Goal: Obtain resource: Obtain resource

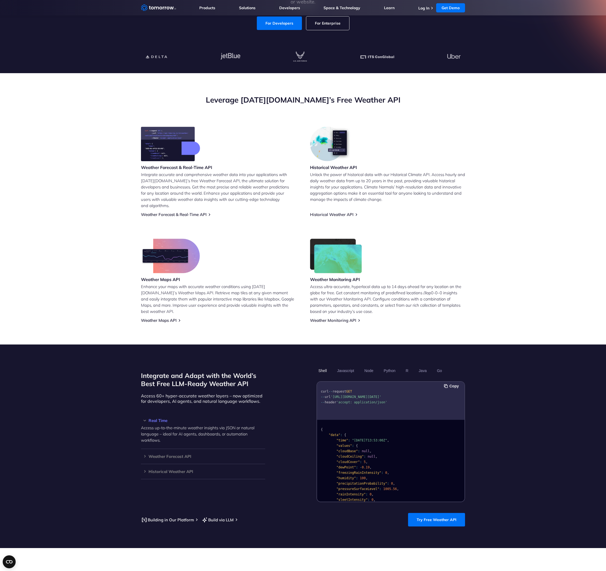
scroll to position [233, 0]
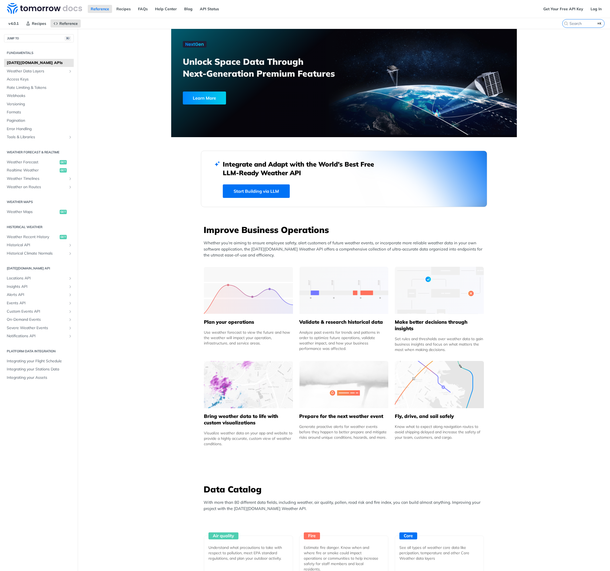
click at [23, 78] on span "Access Keys" at bounding box center [40, 79] width 66 height 5
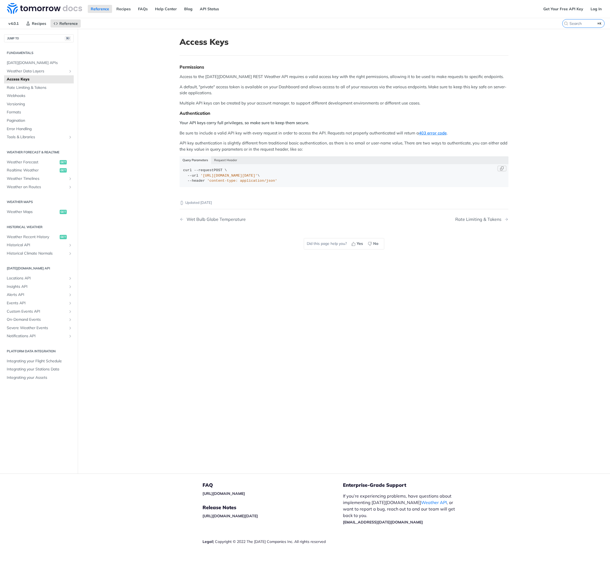
click at [355, 181] on div "curl --request POST \ --url '[URL][DOMAIN_NAME][DATE]' \ --header 'content-type…" at bounding box center [344, 176] width 322 height 16
click at [265, 179] on span "'content-type: application/json'" at bounding box center [242, 181] width 70 height 4
click at [258, 174] on span "'[URL][DOMAIN_NAME][DATE]'" at bounding box center [229, 176] width 57 height 4
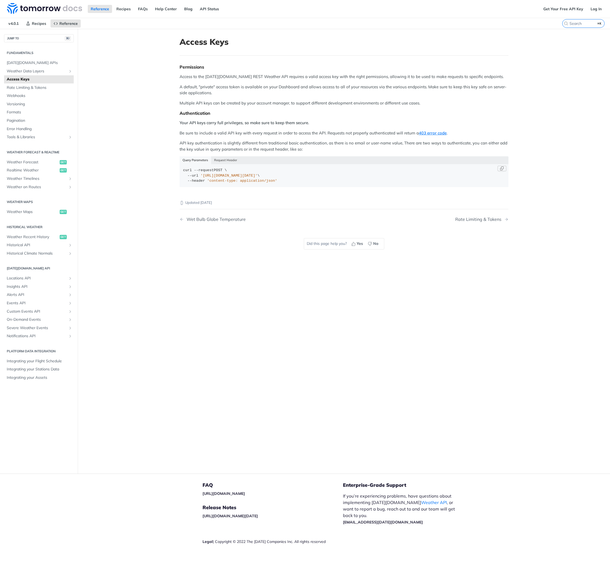
click at [258, 174] on span "'[URL][DOMAIN_NAME][DATE]'" at bounding box center [229, 176] width 57 height 4
click at [342, 181] on div "curl --request POST \ --url '[URL][DOMAIN_NAME][DATE]' \ --header 'content-type…" at bounding box center [344, 176] width 322 height 16
click at [526, 73] on main "JUMP TO ⌘/ Fundamentals [DATE][DOMAIN_NAME] APIs Weather Data Layers Core Proba…" at bounding box center [305, 251] width 610 height 445
click at [568, 7] on link "Get Your Free API Key" at bounding box center [563, 9] width 46 height 8
